Goal: Information Seeking & Learning: Learn about a topic

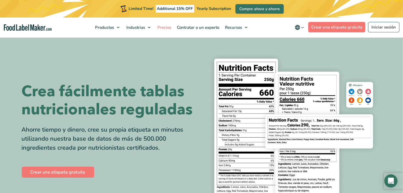
click at [165, 26] on span "Precios" at bounding box center [164, 27] width 16 height 5
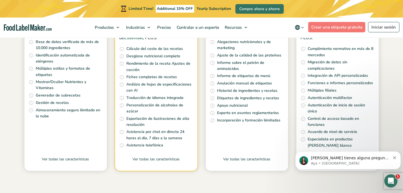
scroll to position [247, 0]
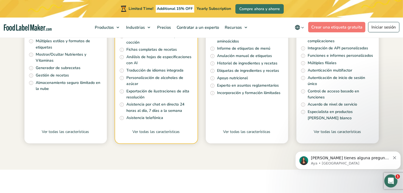
click at [67, 133] on link "Ver todas las características" at bounding box center [65, 136] width 82 height 15
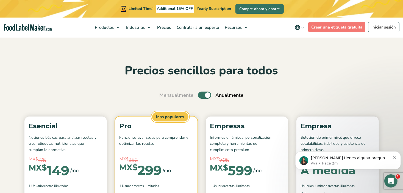
click at [199, 96] on label "Toggle" at bounding box center [204, 95] width 13 height 7
click at [164, 96] on input "Toggle" at bounding box center [163, 96] width 4 height 4
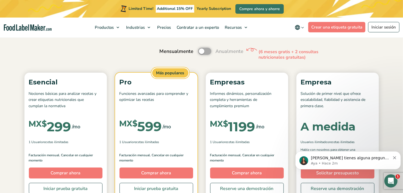
scroll to position [55, 0]
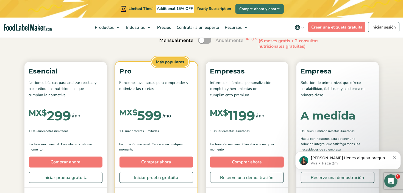
click at [209, 41] on label "Toggle" at bounding box center [204, 40] width 13 height 7
click at [164, 41] on input "Toggle" at bounding box center [163, 41] width 4 height 4
checkbox input "true"
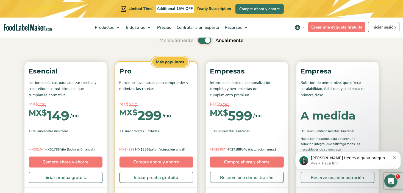
scroll to position [0, 0]
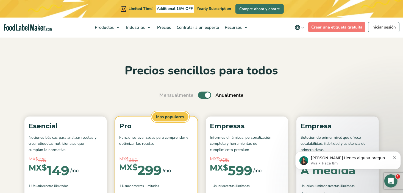
click at [156, 50] on span "Fabricantes de suplementos" at bounding box center [163, 50] width 53 height 5
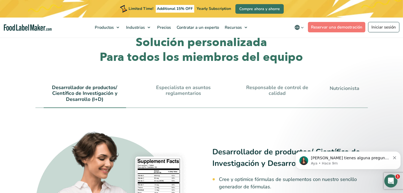
scroll to position [1127, 0]
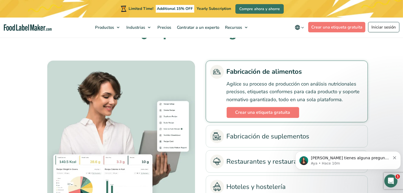
scroll to position [1292, 0]
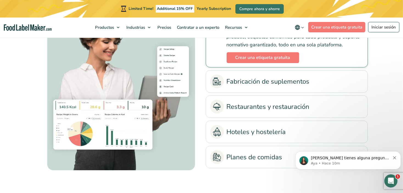
click at [260, 84] on link "Fabricación de suplementos" at bounding box center [286, 82] width 153 height 14
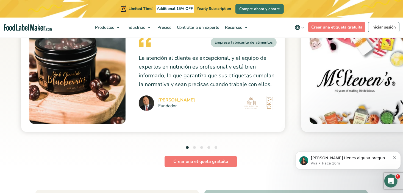
scroll to position [1539, 0]
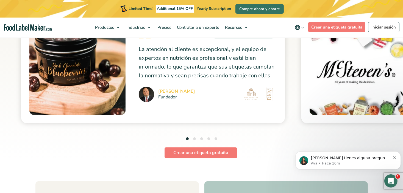
click at [195, 139] on button "2" at bounding box center [194, 139] width 3 height 3
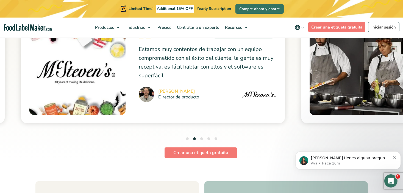
scroll to position [1511, 0]
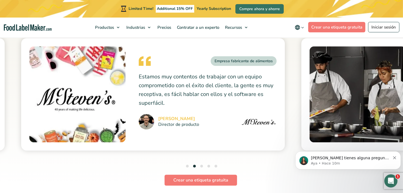
click at [202, 165] on button "3" at bounding box center [201, 166] width 3 height 3
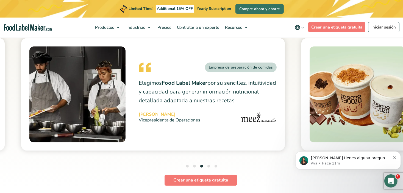
click at [208, 166] on button "4" at bounding box center [208, 166] width 3 height 3
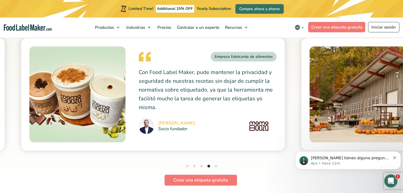
click at [216, 165] on button "5" at bounding box center [216, 166] width 3 height 3
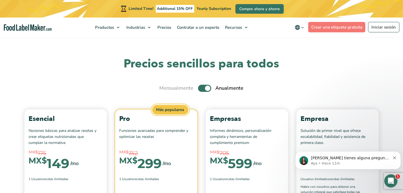
scroll to position [1951, 0]
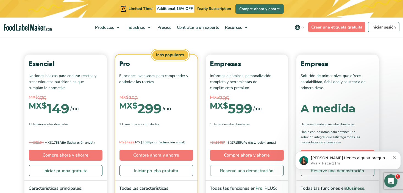
click at [93, 121] on div "Esencial Nociones básicas para analizar recetas y crear etiquetas nutricionales…" at bounding box center [65, 118] width 82 height 126
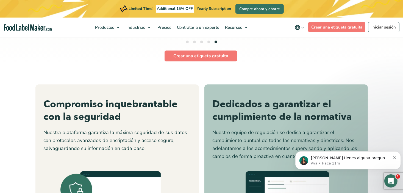
scroll to position [1416, 0]
